Goal: Task Accomplishment & Management: Use online tool/utility

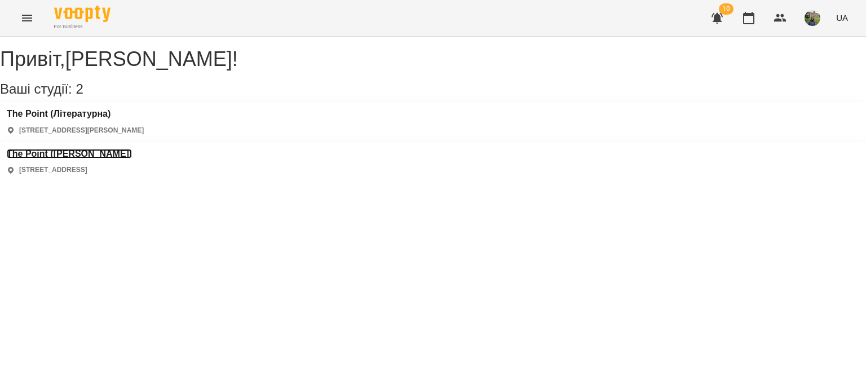
click at [132, 149] on h3 "The Point ([PERSON_NAME])" at bounding box center [69, 154] width 125 height 10
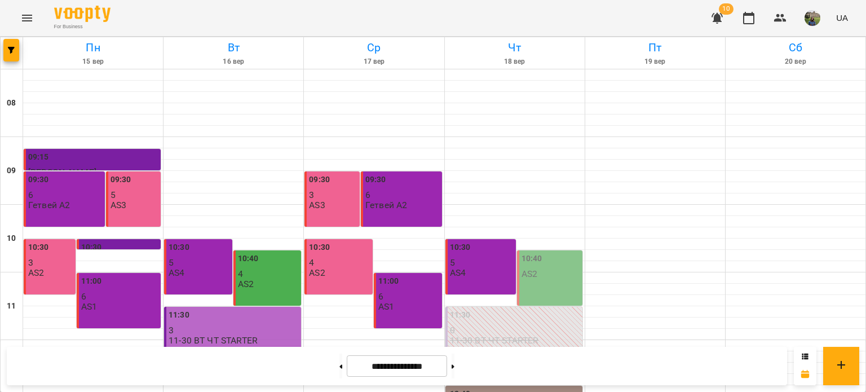
scroll to position [540, 0]
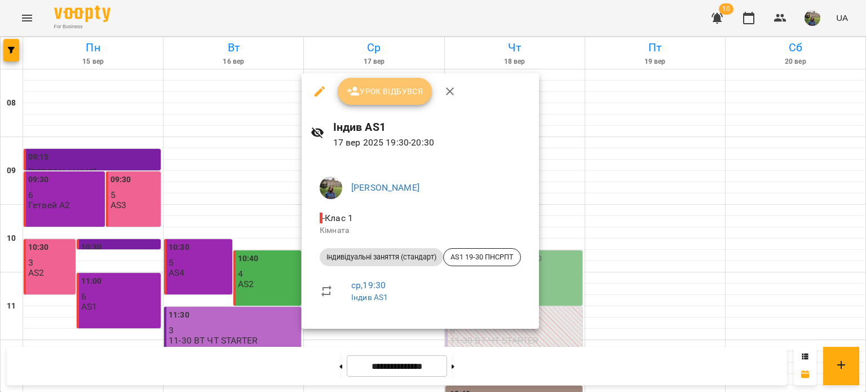
click at [404, 81] on button "Урок відбувся" at bounding box center [385, 91] width 95 height 27
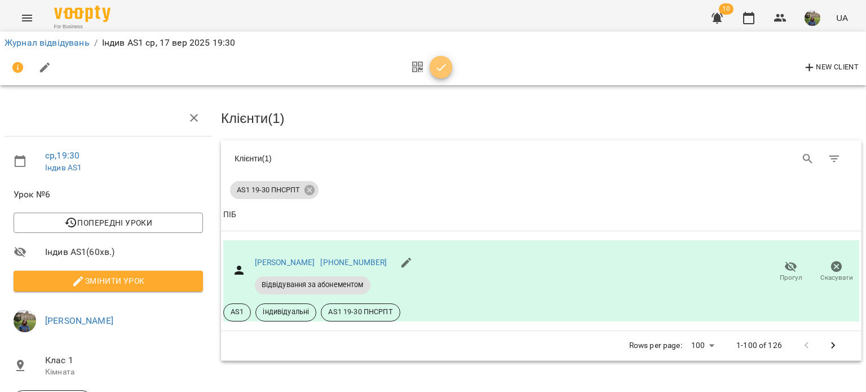
click at [442, 63] on icon "button" at bounding box center [442, 68] width 14 height 14
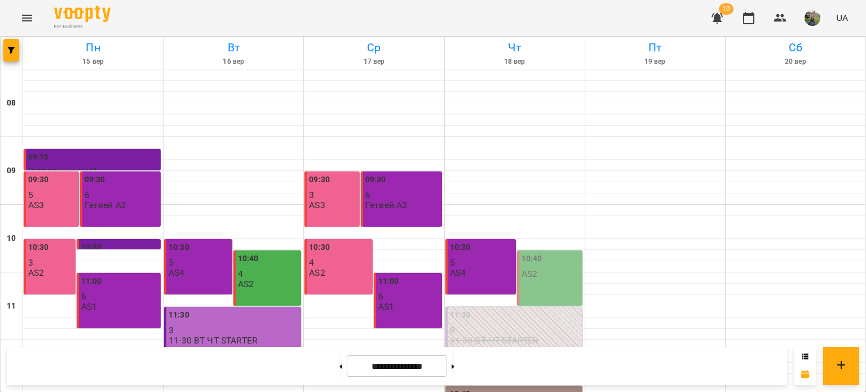
scroll to position [540, 0]
